Goal: Task Accomplishment & Management: Use online tool/utility

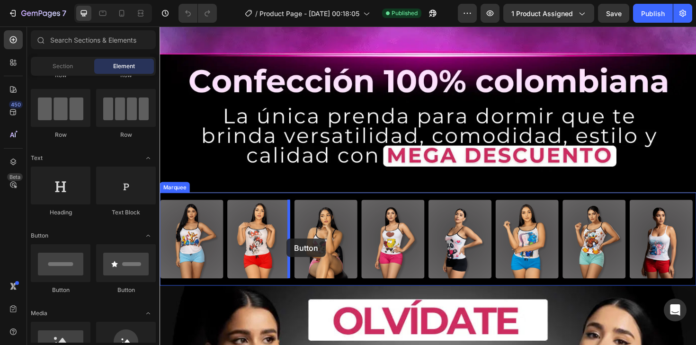
scroll to position [811, 0]
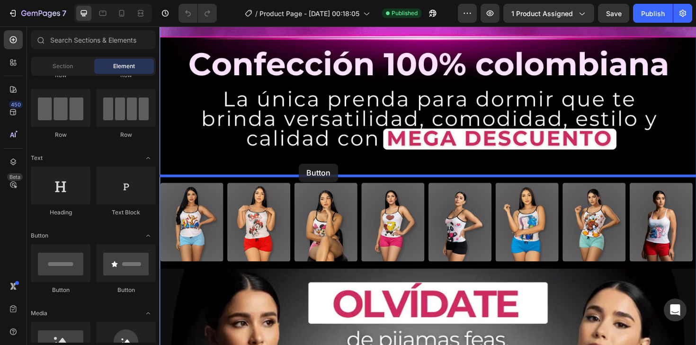
drag, startPoint x: 224, startPoint y: 289, endPoint x: 305, endPoint y: 172, distance: 142.8
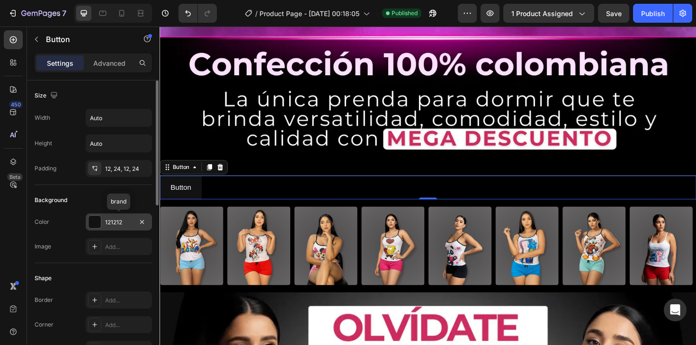
click at [93, 222] on div at bounding box center [95, 222] width 12 height 12
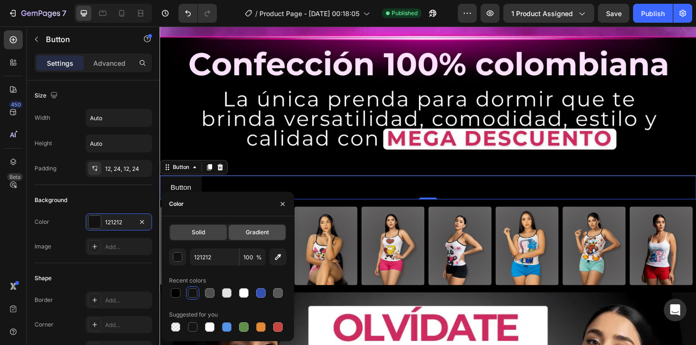
click at [248, 230] on span "Gradient" at bounding box center [257, 232] width 23 height 9
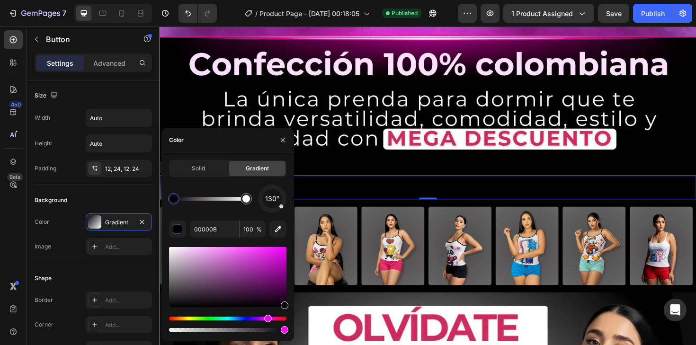
drag, startPoint x: 251, startPoint y: 318, endPoint x: 267, endPoint y: 318, distance: 15.6
click at [267, 318] on div "Hue" at bounding box center [268, 319] width 8 height 8
click at [287, 254] on div "Solid Gradient 130° 0A000A 100 %" at bounding box center [227, 247] width 133 height 174
drag, startPoint x: 283, startPoint y: 254, endPoint x: 292, endPoint y: 240, distance: 17.3
click at [292, 240] on div "Solid Gradient 130° 0A000A 100 %" at bounding box center [227, 247] width 133 height 174
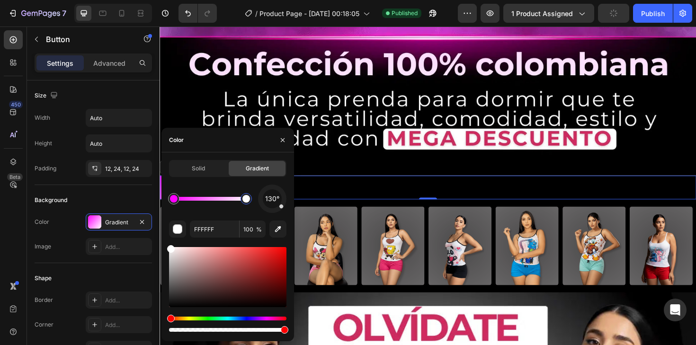
click at [244, 199] on div at bounding box center [246, 199] width 8 height 8
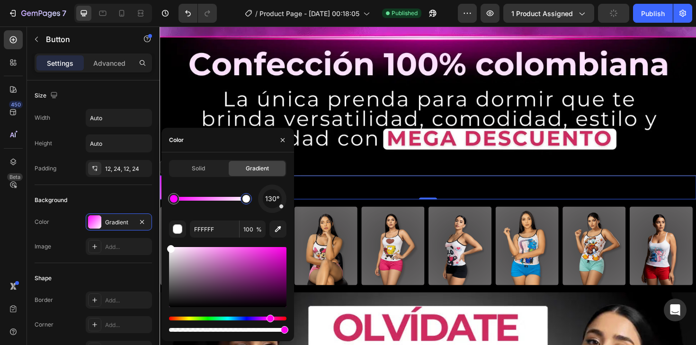
drag, startPoint x: 237, startPoint y: 318, endPoint x: 269, endPoint y: 320, distance: 31.8
click at [269, 320] on div "Hue" at bounding box center [227, 319] width 117 height 4
click at [242, 276] on div at bounding box center [227, 277] width 117 height 60
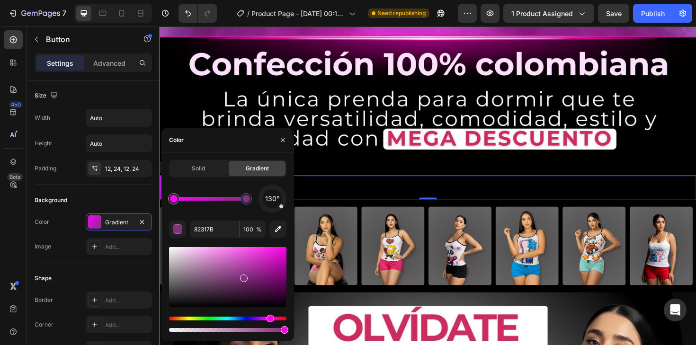
click at [232, 275] on div at bounding box center [227, 277] width 117 height 60
click at [225, 275] on div at bounding box center [227, 277] width 117 height 60
click at [223, 270] on div at bounding box center [227, 277] width 117 height 60
click at [223, 266] on div at bounding box center [227, 277] width 117 height 60
click at [254, 264] on div at bounding box center [227, 277] width 117 height 60
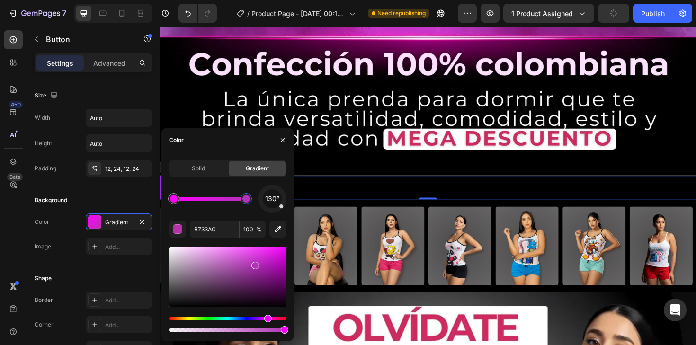
click at [266, 318] on div "Hue" at bounding box center [268, 319] width 8 height 8
click at [234, 278] on div at bounding box center [227, 277] width 117 height 60
type input "78377A"
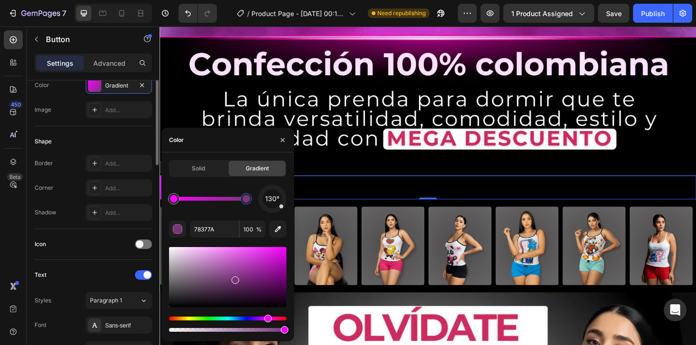
scroll to position [387, 0]
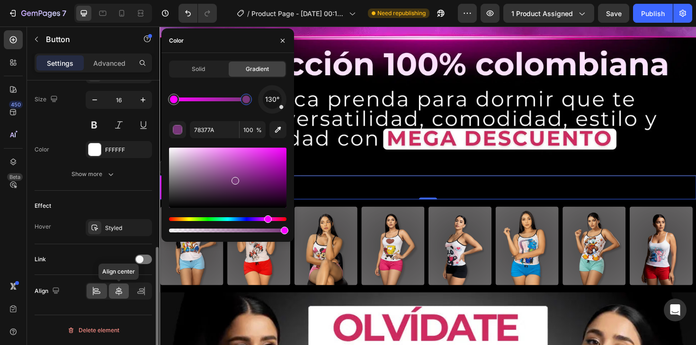
click at [112, 291] on div at bounding box center [119, 290] width 20 height 15
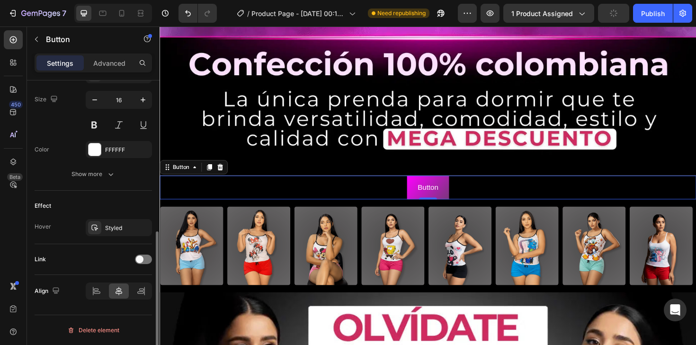
scroll to position [354, 0]
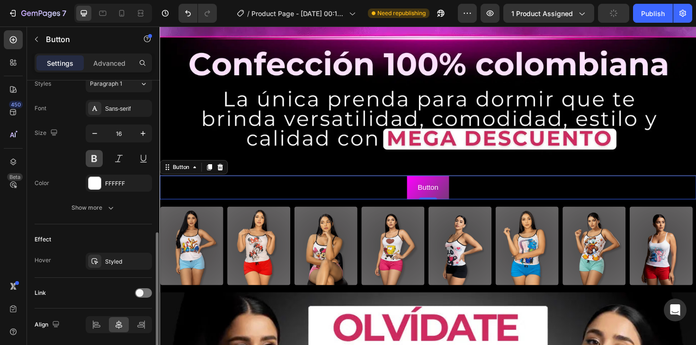
click at [94, 159] on button at bounding box center [94, 158] width 17 height 17
click at [438, 197] on p "Button" at bounding box center [443, 197] width 25 height 14
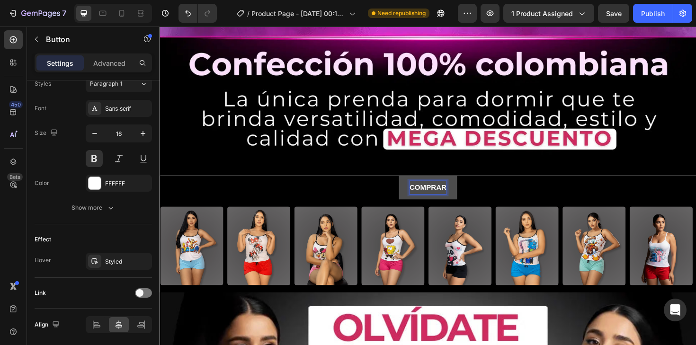
click at [413, 185] on button "COMPRAR" at bounding box center [444, 197] width 62 height 25
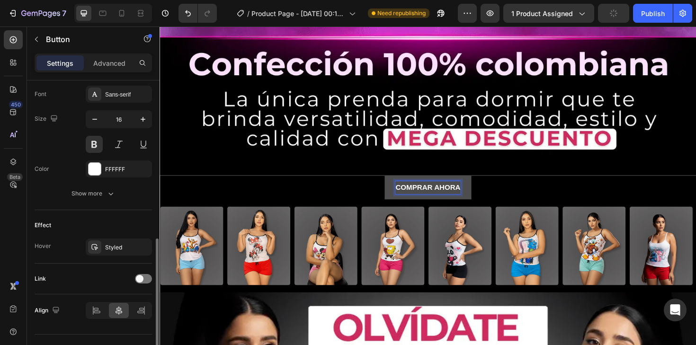
scroll to position [387, 0]
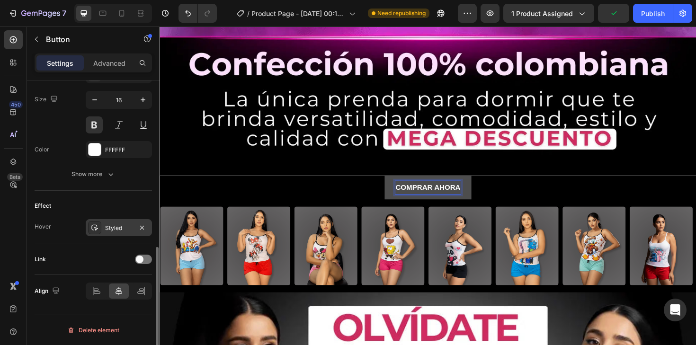
click at [97, 230] on icon at bounding box center [95, 228] width 8 height 8
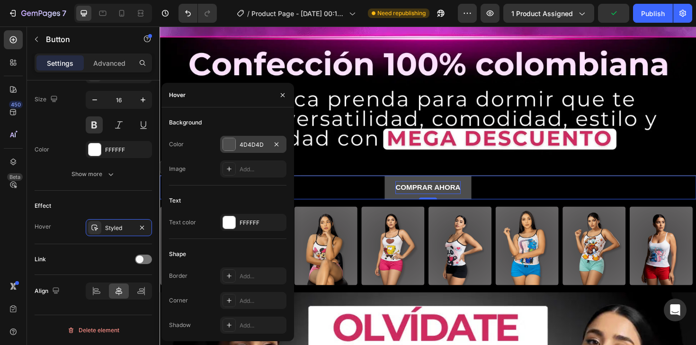
click at [224, 144] on div at bounding box center [229, 144] width 12 height 12
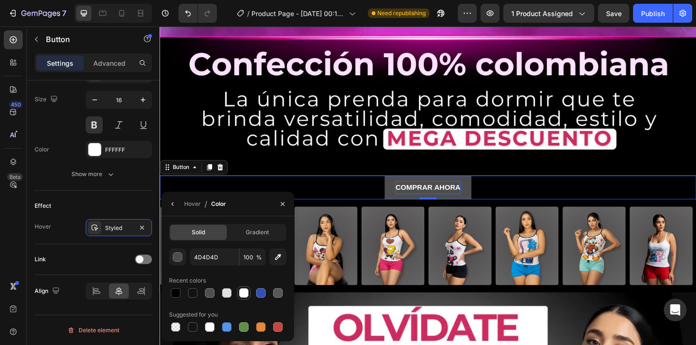
click at [243, 293] on div at bounding box center [243, 292] width 9 height 9
type input "FFFFFF"
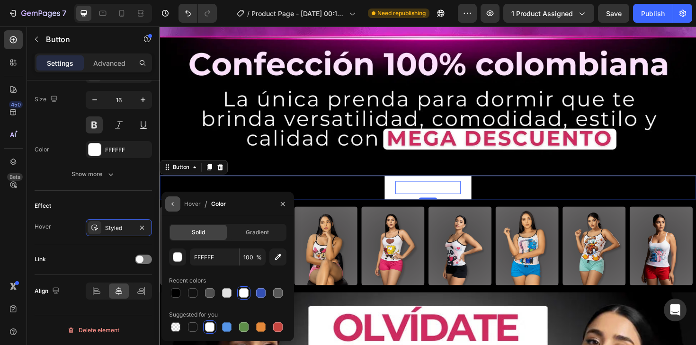
click at [174, 207] on icon "button" at bounding box center [173, 204] width 8 height 8
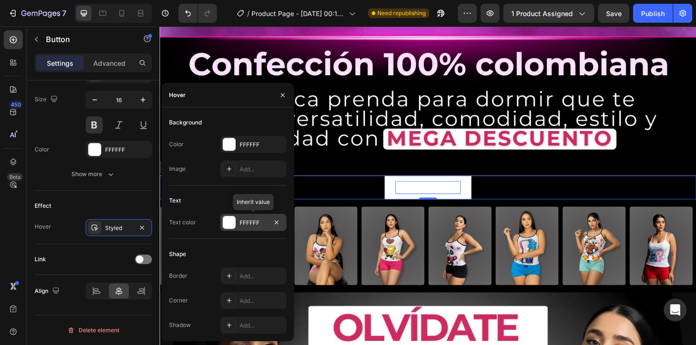
click at [224, 220] on div at bounding box center [229, 222] width 12 height 12
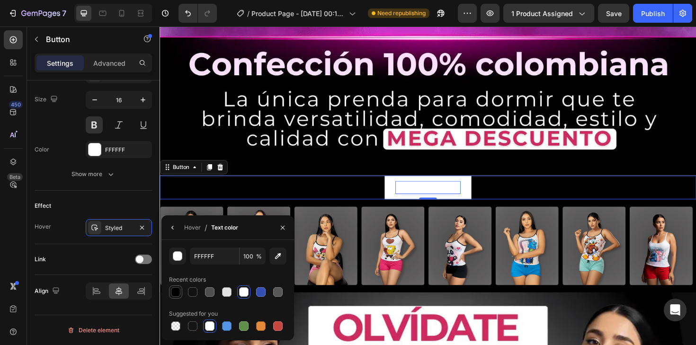
click at [176, 297] on div at bounding box center [175, 291] width 11 height 11
type input "000000"
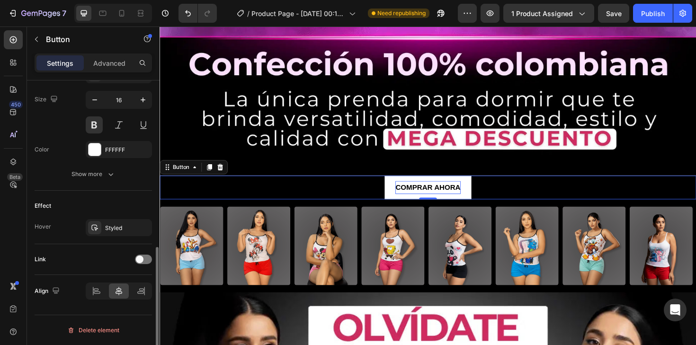
click at [44, 234] on div "Hover Styled" at bounding box center [93, 227] width 117 height 17
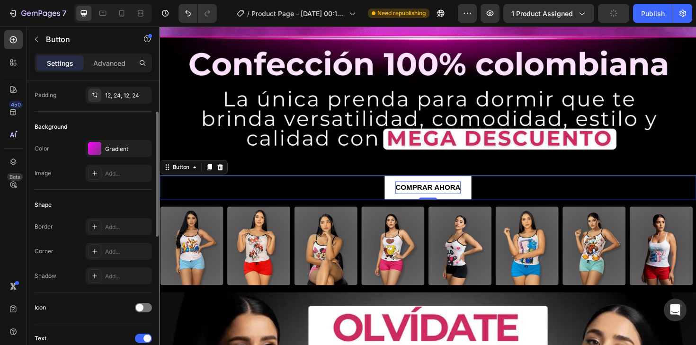
scroll to position [69, 0]
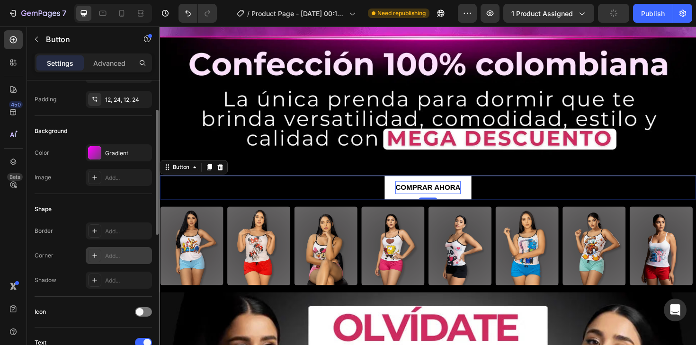
click at [97, 255] on icon at bounding box center [95, 256] width 8 height 8
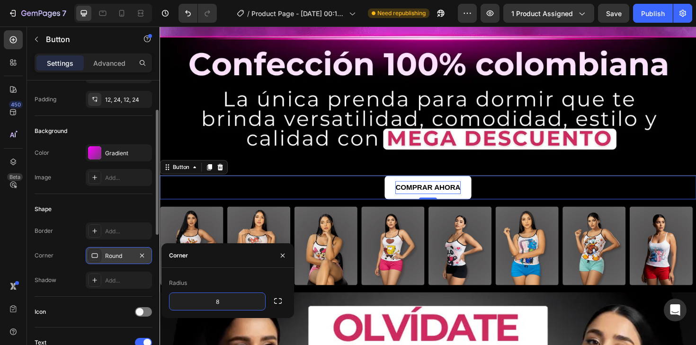
click at [63, 230] on div "Border Add..." at bounding box center [93, 230] width 117 height 17
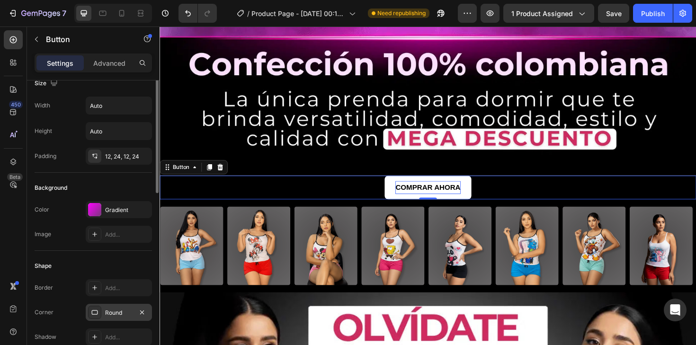
scroll to position [0, 0]
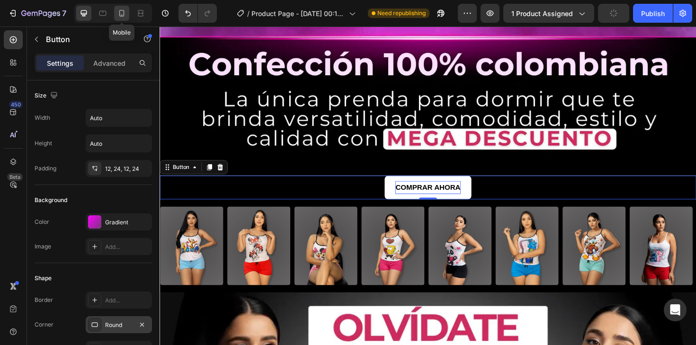
click at [124, 11] on icon at bounding box center [121, 13] width 9 height 9
type input "14"
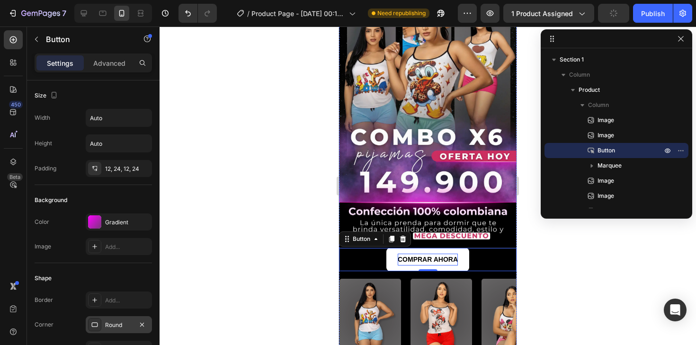
scroll to position [84, 0]
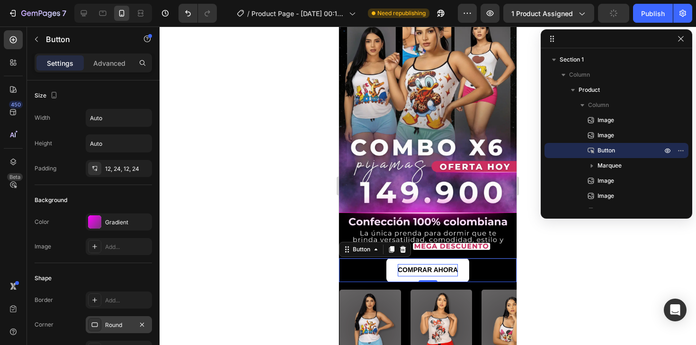
click at [562, 270] on div at bounding box center [427, 186] width 536 height 319
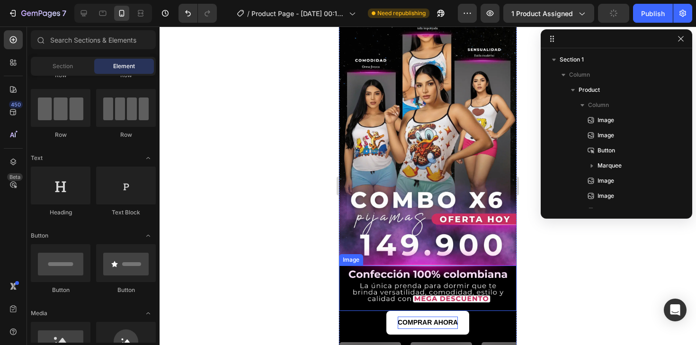
scroll to position [33, 0]
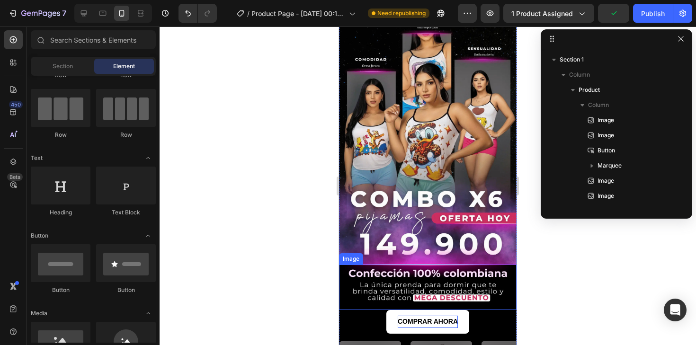
click at [567, 292] on div at bounding box center [427, 186] width 536 height 319
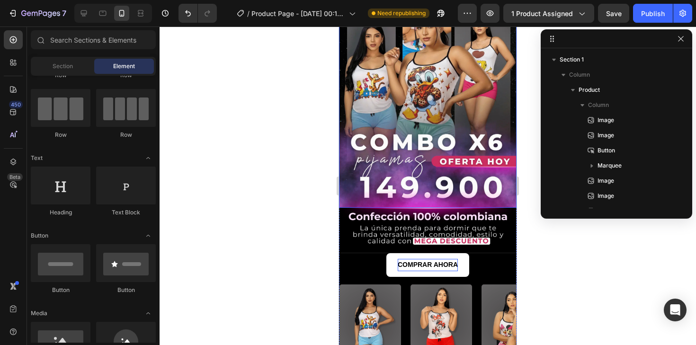
scroll to position [100, 0]
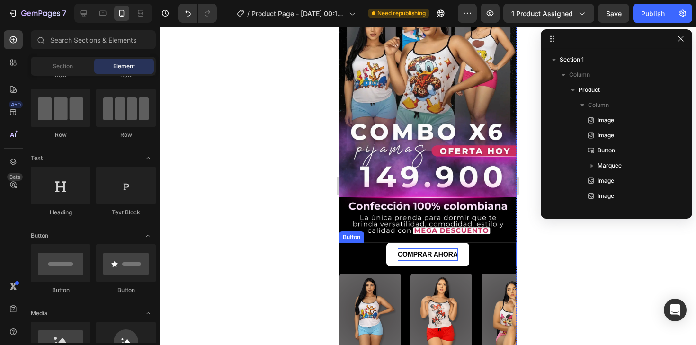
click at [462, 253] on button "COMPRAR AHORA" at bounding box center [427, 254] width 83 height 23
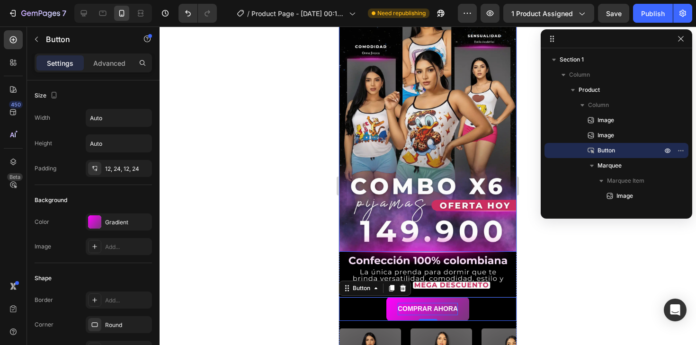
scroll to position [121, 0]
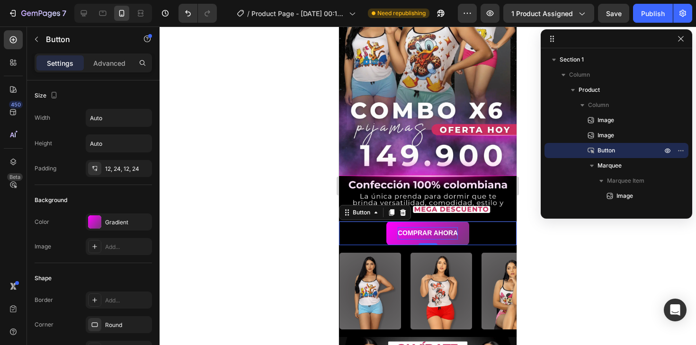
click at [374, 232] on div "COMPRAR AHORA Button 0" at bounding box center [427, 232] width 177 height 23
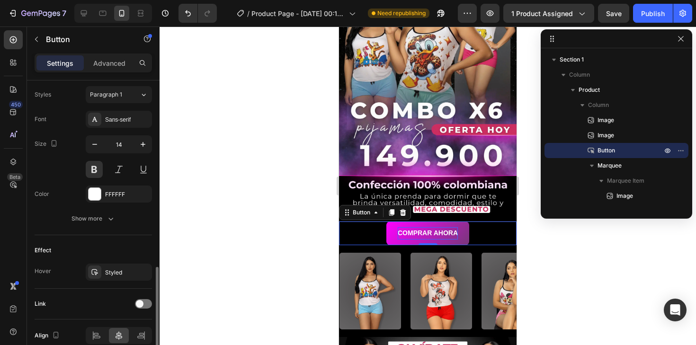
scroll to position [387, 0]
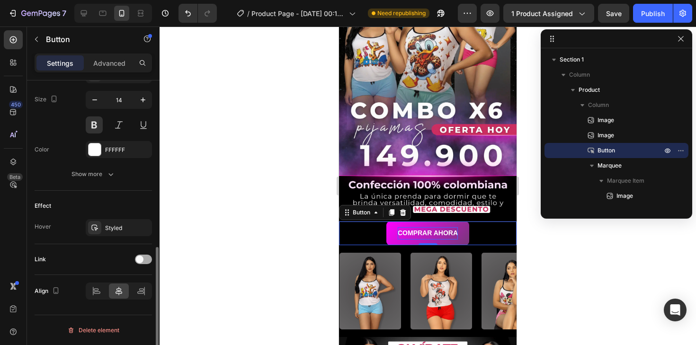
click at [144, 261] on div at bounding box center [143, 259] width 17 height 9
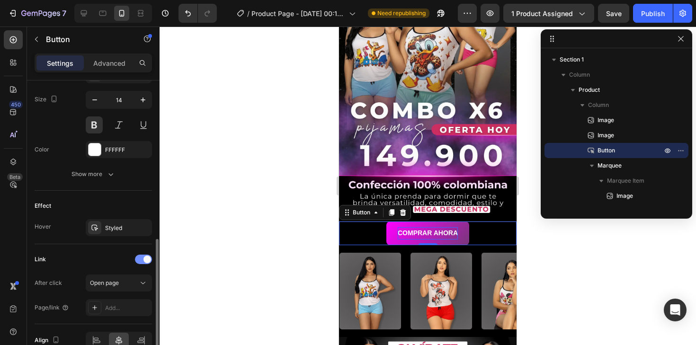
scroll to position [434, 0]
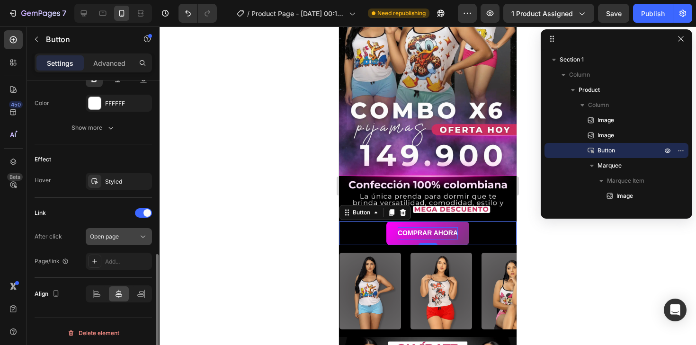
click at [137, 243] on button "Open page" at bounding box center [119, 236] width 66 height 17
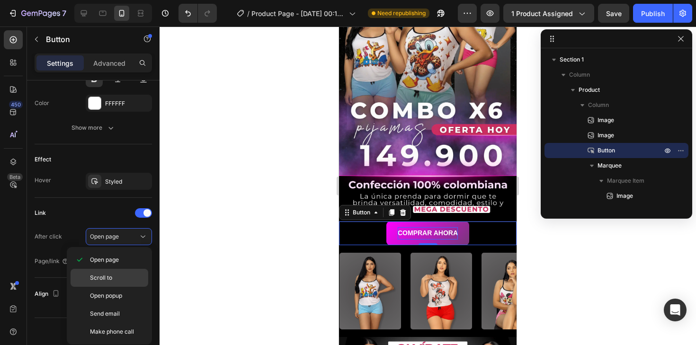
click at [120, 270] on div "Scroll to" at bounding box center [110, 278] width 78 height 18
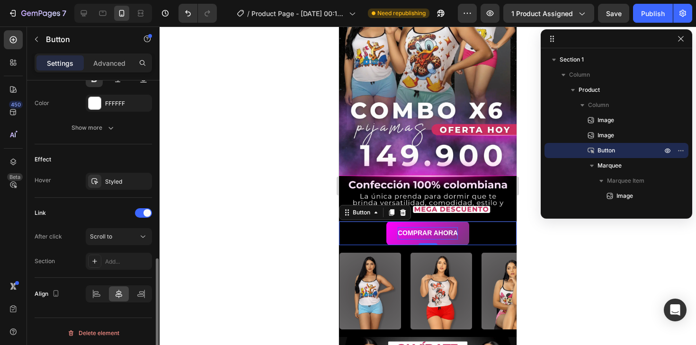
scroll to position [436, 0]
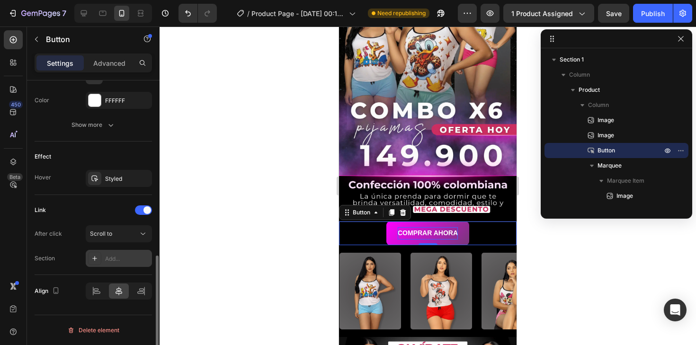
click at [103, 256] on div "Add..." at bounding box center [119, 258] width 66 height 17
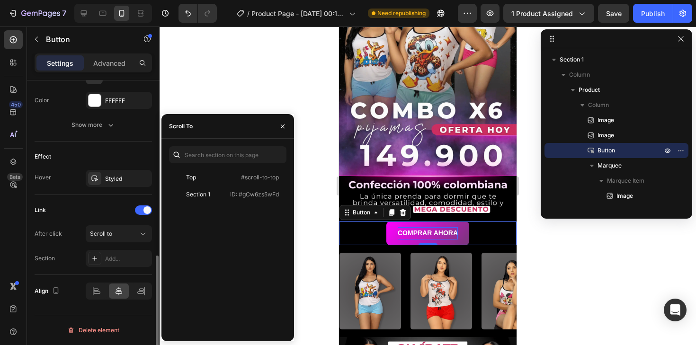
click at [110, 207] on div "Link" at bounding box center [93, 210] width 117 height 15
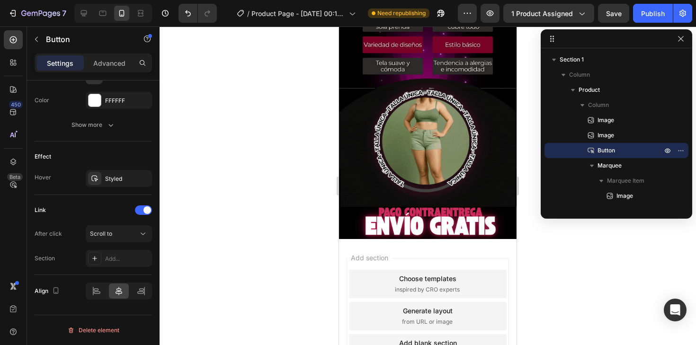
scroll to position [790, 0]
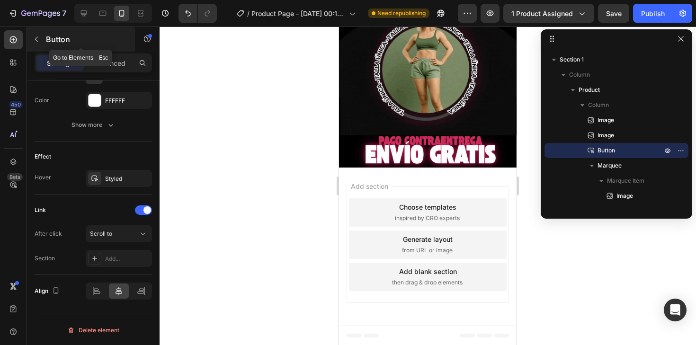
click at [41, 34] on button "button" at bounding box center [36, 39] width 15 height 15
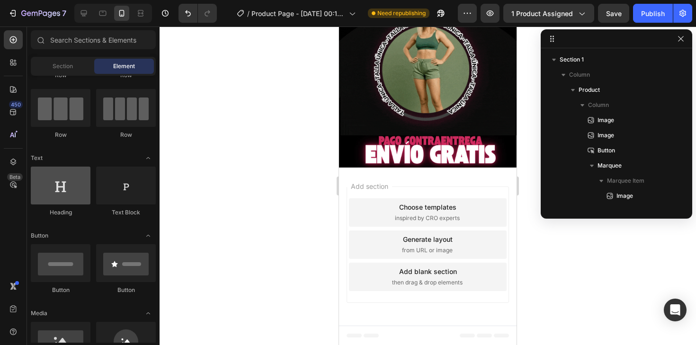
scroll to position [0, 0]
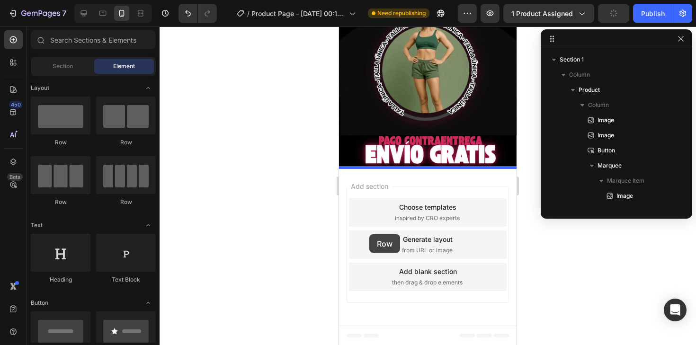
drag, startPoint x: 410, startPoint y: 154, endPoint x: 369, endPoint y: 234, distance: 90.4
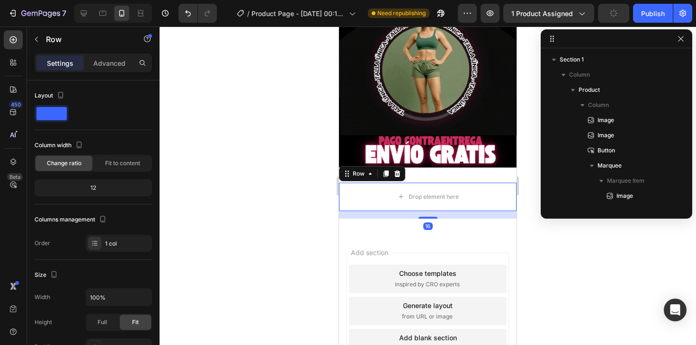
scroll to position [313, 0]
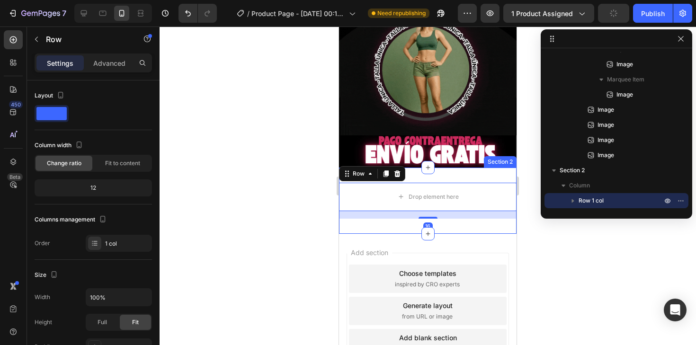
click at [434, 178] on div "Drop element here Row 16 Section 2" at bounding box center [427, 201] width 177 height 66
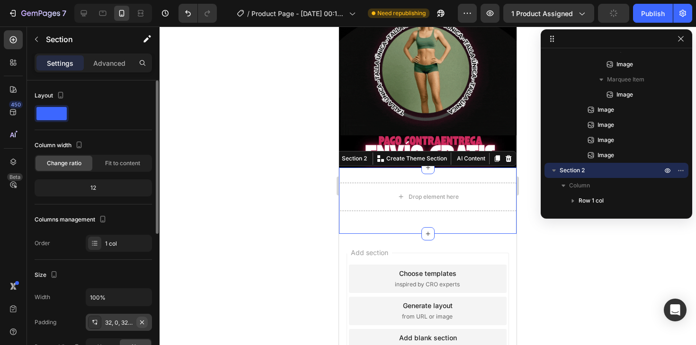
click at [144, 319] on icon "button" at bounding box center [142, 323] width 8 height 8
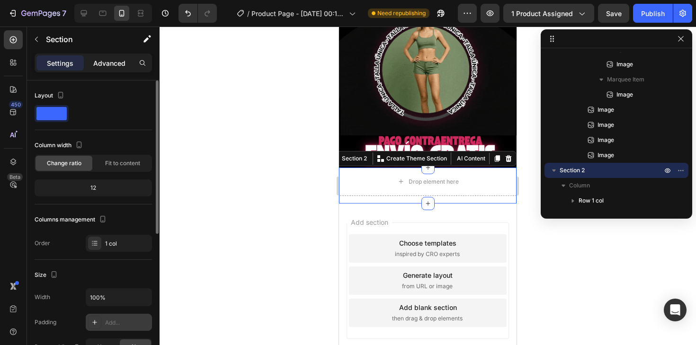
click at [122, 60] on p "Advanced" at bounding box center [109, 63] width 32 height 10
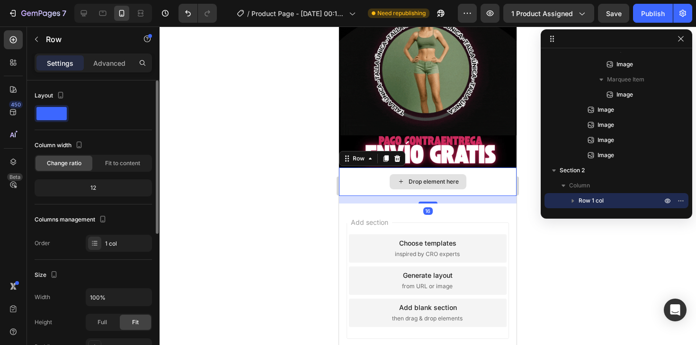
click at [365, 183] on div "Drop element here" at bounding box center [427, 182] width 177 height 28
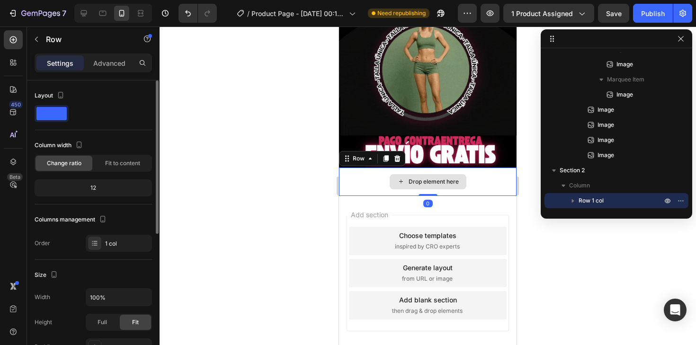
drag, startPoint x: 427, startPoint y: 201, endPoint x: 427, endPoint y: 188, distance: 12.8
click at [427, 188] on div "Drop element here Row 0" at bounding box center [427, 182] width 177 height 28
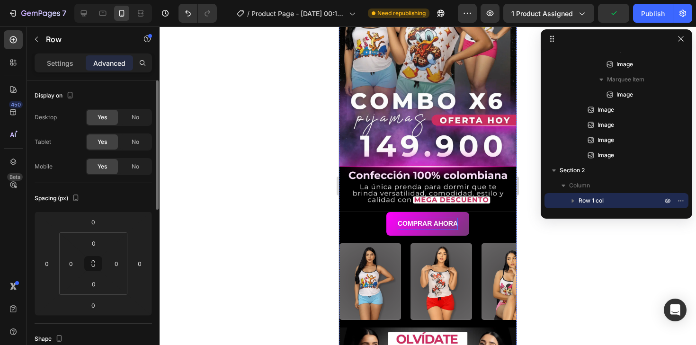
scroll to position [149, 0]
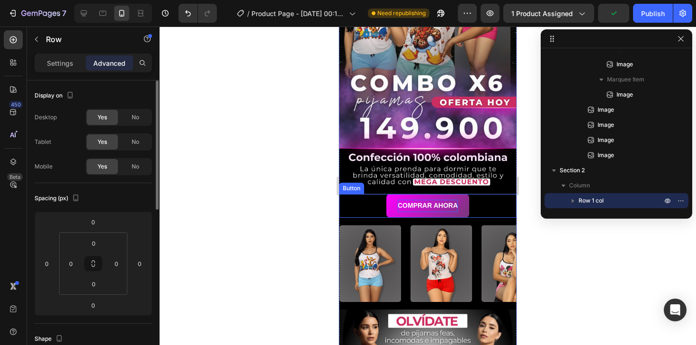
click at [382, 197] on div "COMPRAR AHORA Button" at bounding box center [427, 205] width 177 height 23
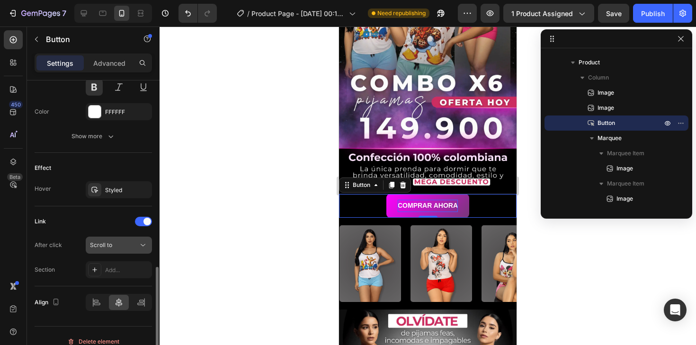
scroll to position [436, 0]
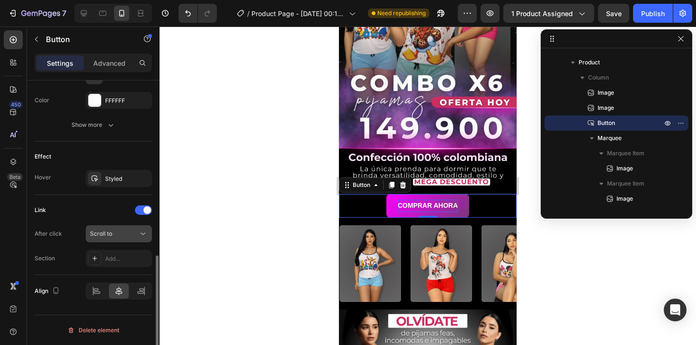
click at [111, 236] on span "Scroll to" at bounding box center [101, 233] width 22 height 7
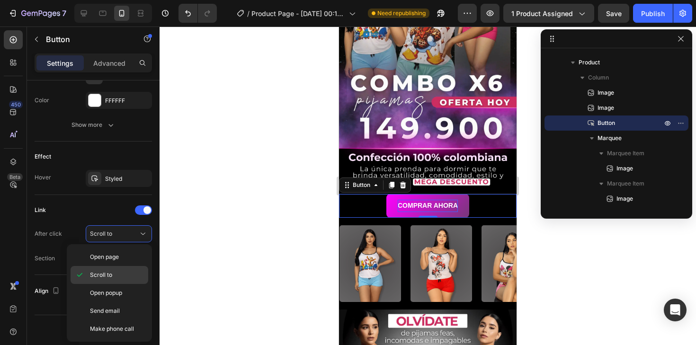
click at [106, 275] on span "Scroll to" at bounding box center [101, 275] width 22 height 9
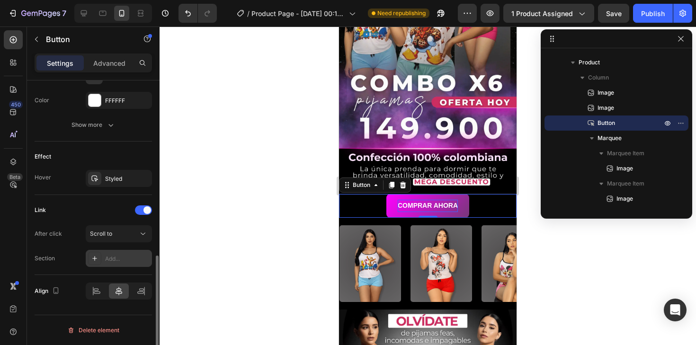
click at [106, 253] on div "Add..." at bounding box center [119, 258] width 66 height 17
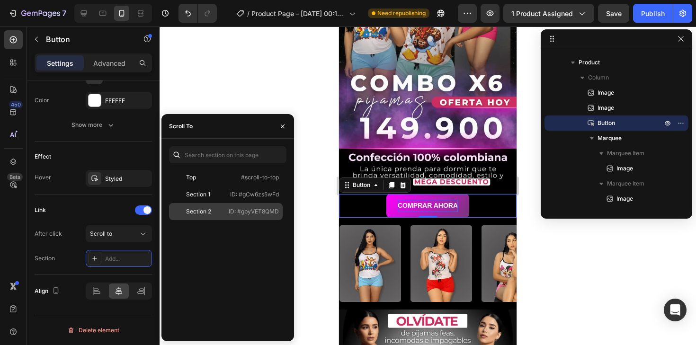
click at [199, 213] on div "Section 2" at bounding box center [198, 211] width 25 height 9
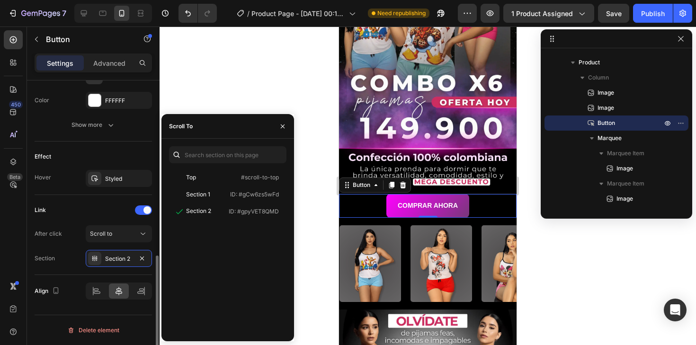
click at [80, 220] on div "Link After click Scroll to Section Section 2" at bounding box center [93, 235] width 117 height 64
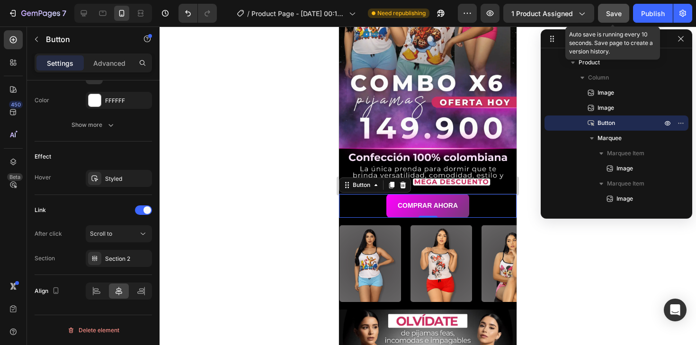
click at [624, 4] on button "Save" at bounding box center [613, 13] width 31 height 19
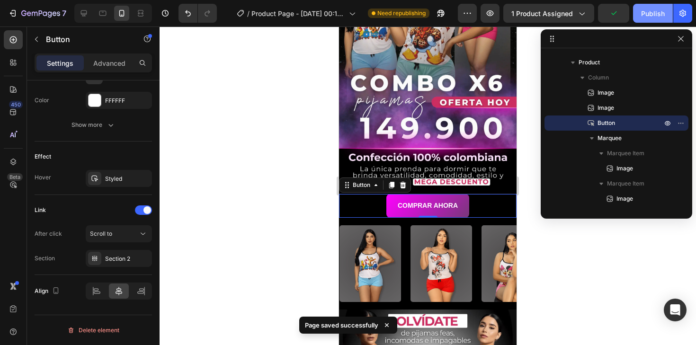
click at [645, 9] on div "Publish" at bounding box center [653, 14] width 24 height 10
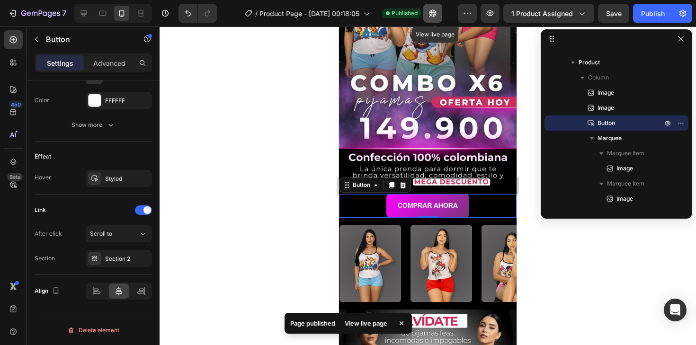
click at [435, 11] on icon "button" at bounding box center [432, 13] width 9 height 9
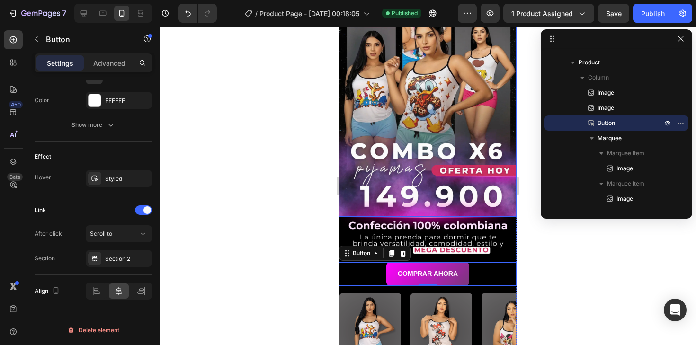
scroll to position [0, 0]
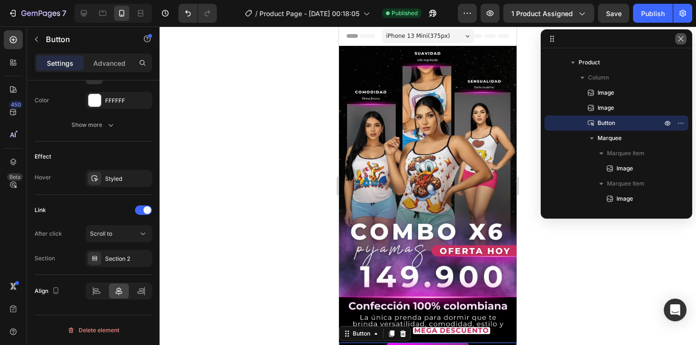
click at [678, 40] on icon "button" at bounding box center [681, 39] width 8 height 8
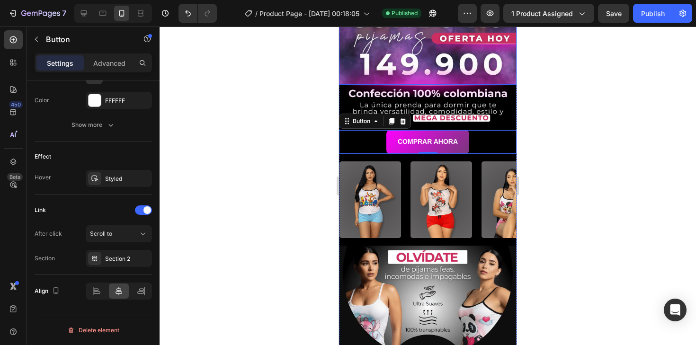
scroll to position [216, 0]
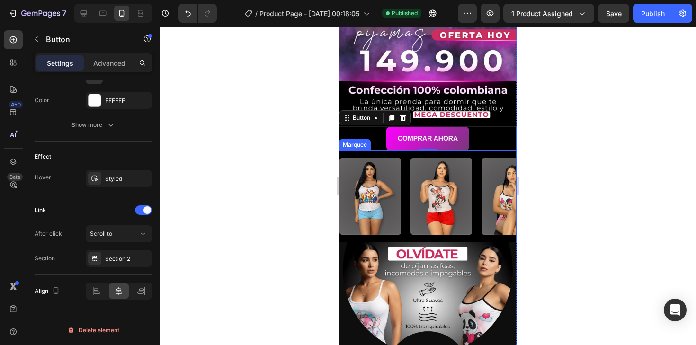
click at [476, 239] on div "Image Image Image Image Image Image Image Image Image Image Image Image Image I…" at bounding box center [427, 197] width 177 height 92
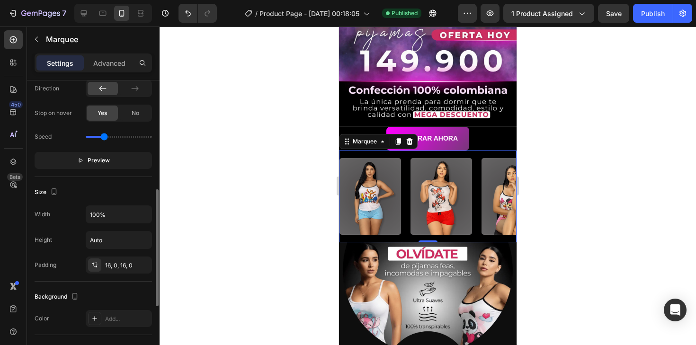
scroll to position [279, 0]
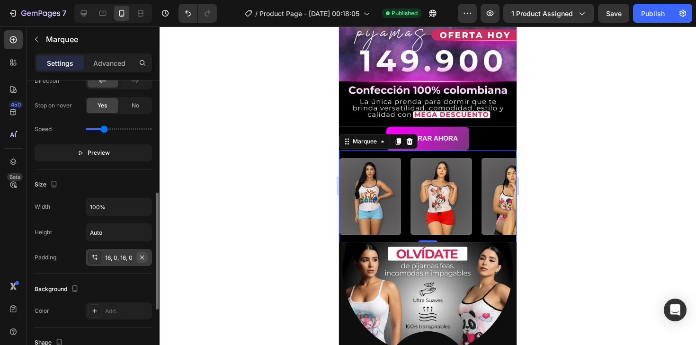
click at [143, 256] on icon "button" at bounding box center [142, 258] width 8 height 8
click at [550, 180] on div at bounding box center [427, 186] width 536 height 319
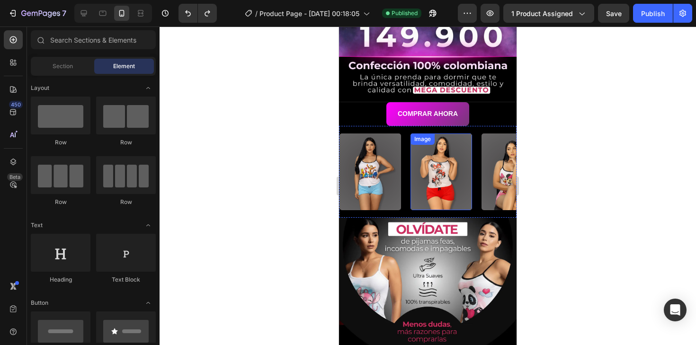
scroll to position [238, 0]
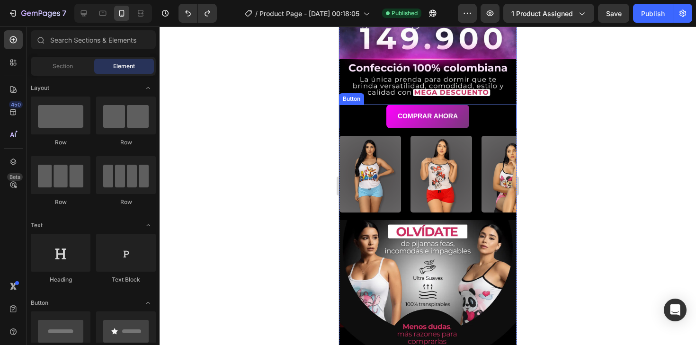
click at [360, 113] on div "COMPRAR AHORA Button" at bounding box center [427, 116] width 177 height 23
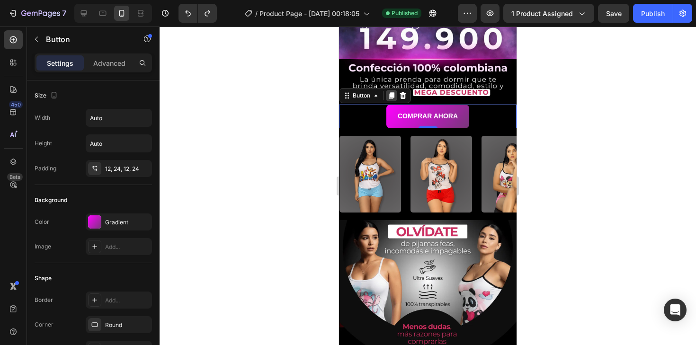
click at [391, 97] on icon at bounding box center [391, 96] width 5 height 7
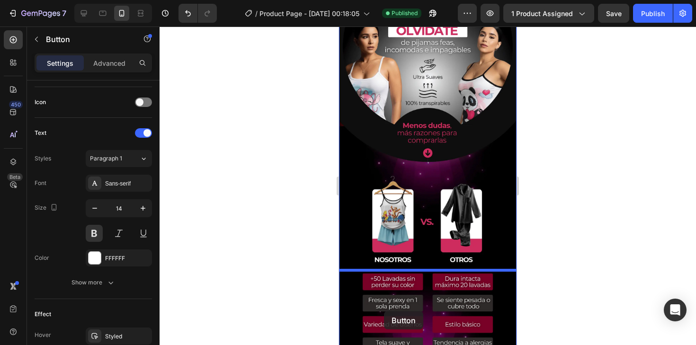
scroll to position [467, 0]
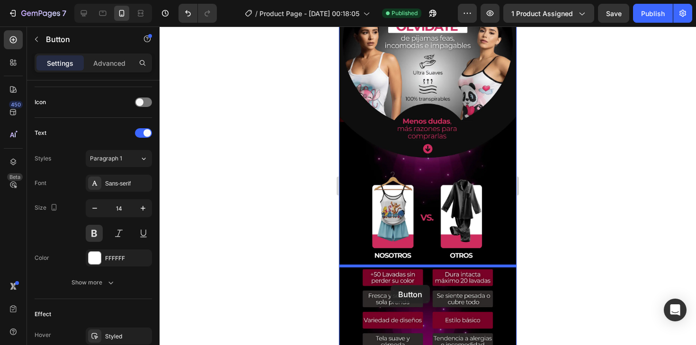
drag, startPoint x: 354, startPoint y: 121, endPoint x: 390, endPoint y: 285, distance: 168.1
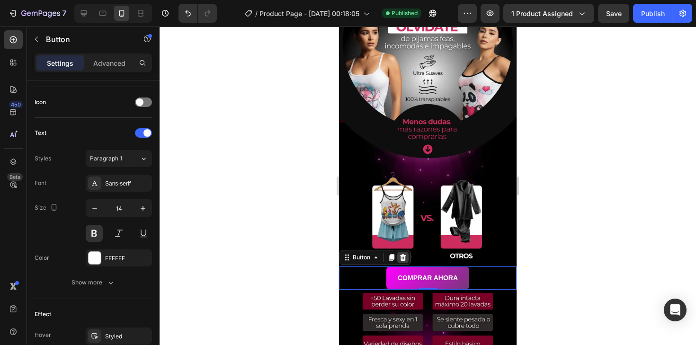
click at [401, 257] on icon at bounding box center [403, 257] width 6 height 7
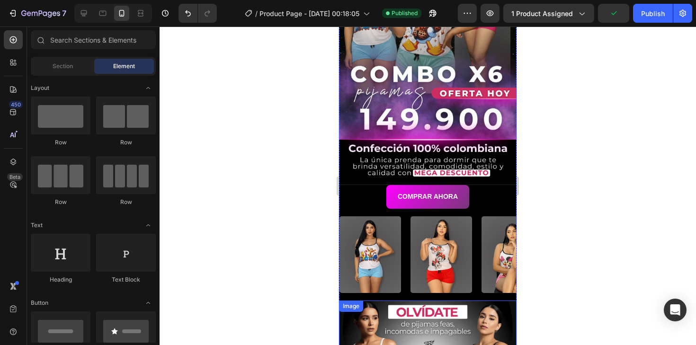
scroll to position [0, 0]
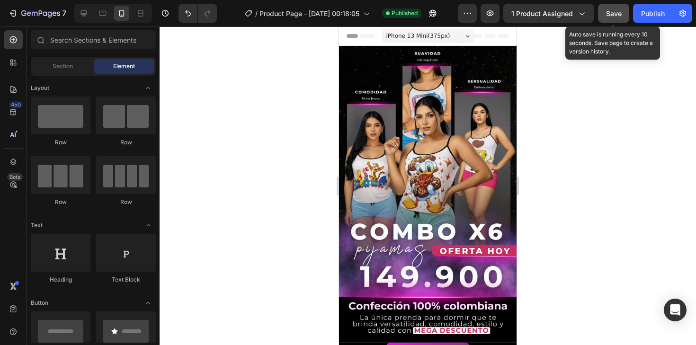
click at [603, 15] on button "Save" at bounding box center [613, 13] width 31 height 19
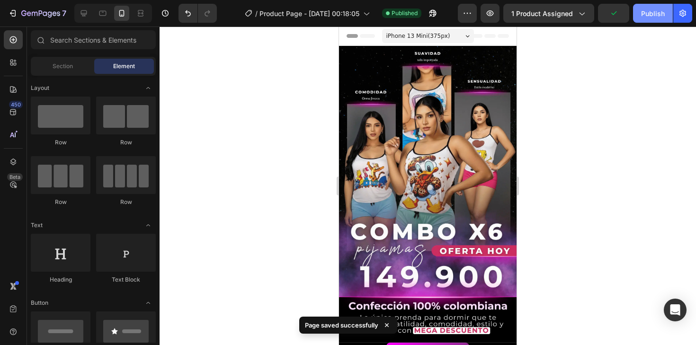
click at [656, 9] on div "Publish" at bounding box center [653, 14] width 24 height 10
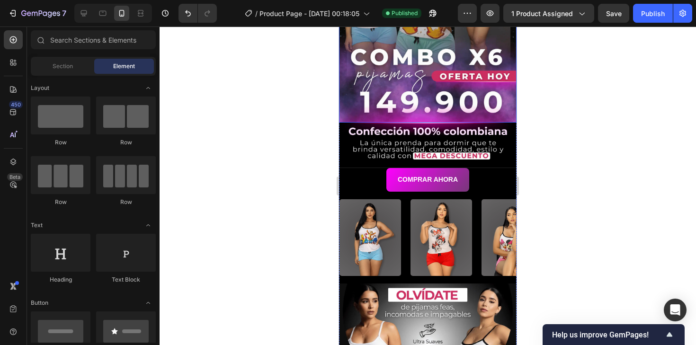
scroll to position [173, 0]
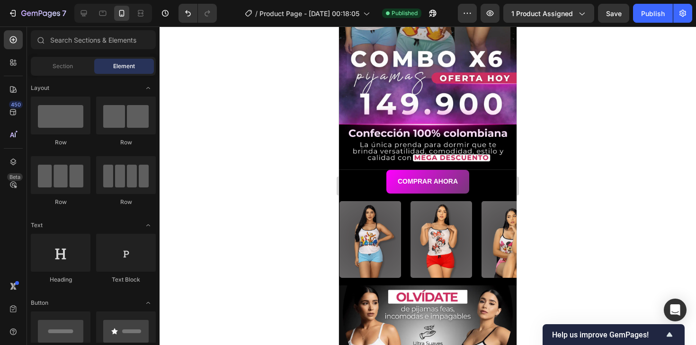
click at [614, 23] on div "7 / Product Page - [DATE] 00:18:05 Published Preview 1 product assigned Save Pu…" at bounding box center [348, 13] width 696 height 27
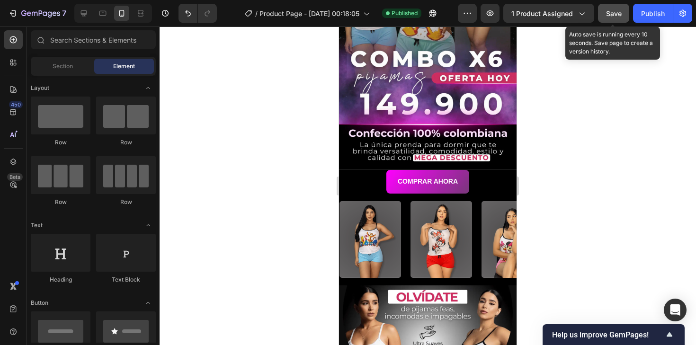
click at [620, 9] on div "Save" at bounding box center [614, 14] width 16 height 10
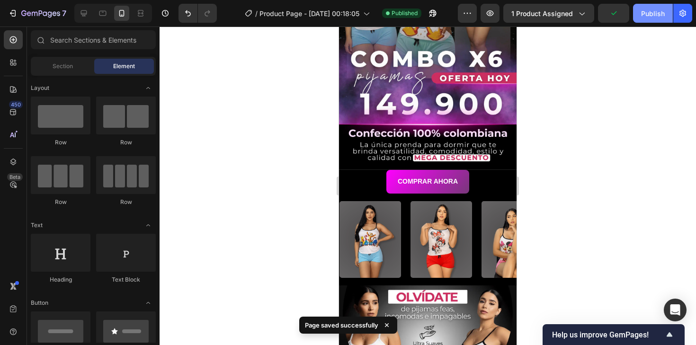
click at [642, 17] on div "Publish" at bounding box center [653, 14] width 24 height 10
click at [434, 16] on icon "button" at bounding box center [432, 13] width 9 height 9
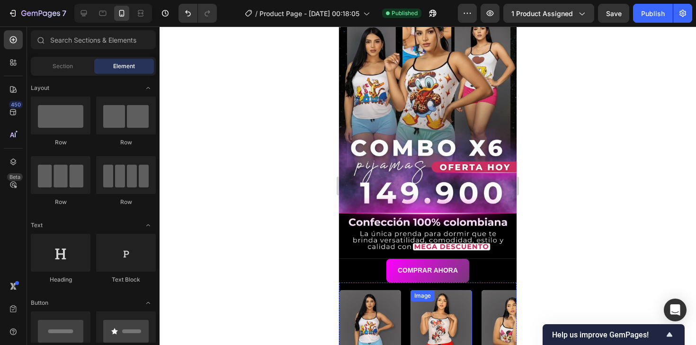
scroll to position [0, 0]
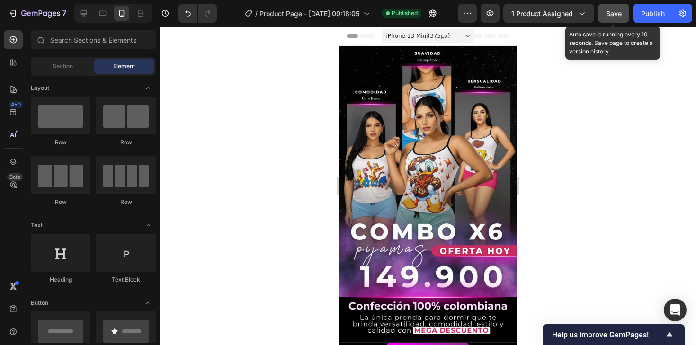
click at [615, 14] on span "Save" at bounding box center [614, 13] width 16 height 8
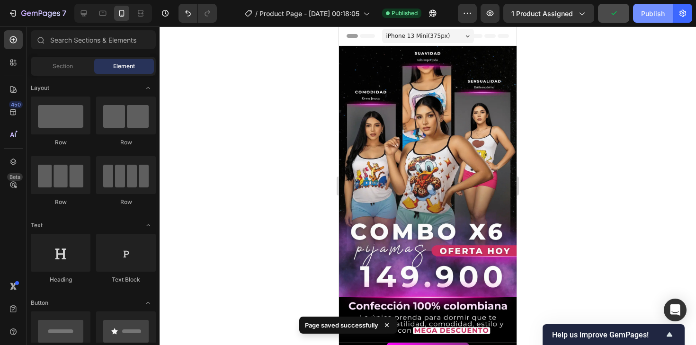
click at [661, 7] on button "Publish" at bounding box center [653, 13] width 40 height 19
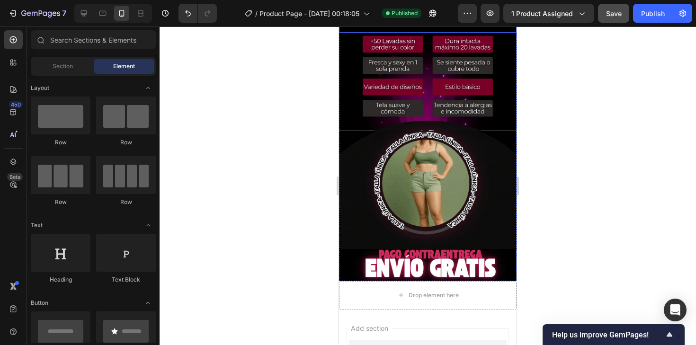
scroll to position [681, 0]
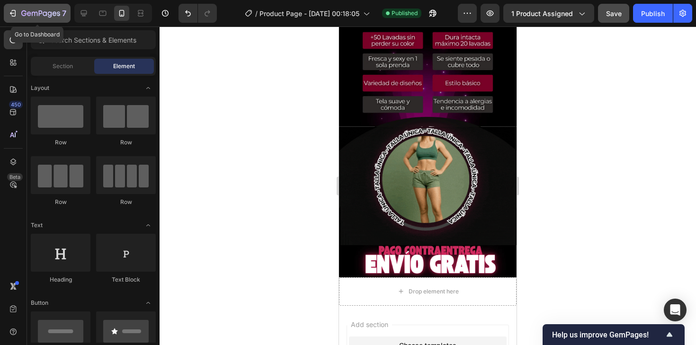
click at [12, 11] on icon "button" at bounding box center [12, 13] width 9 height 9
